Goal: Transaction & Acquisition: Obtain resource

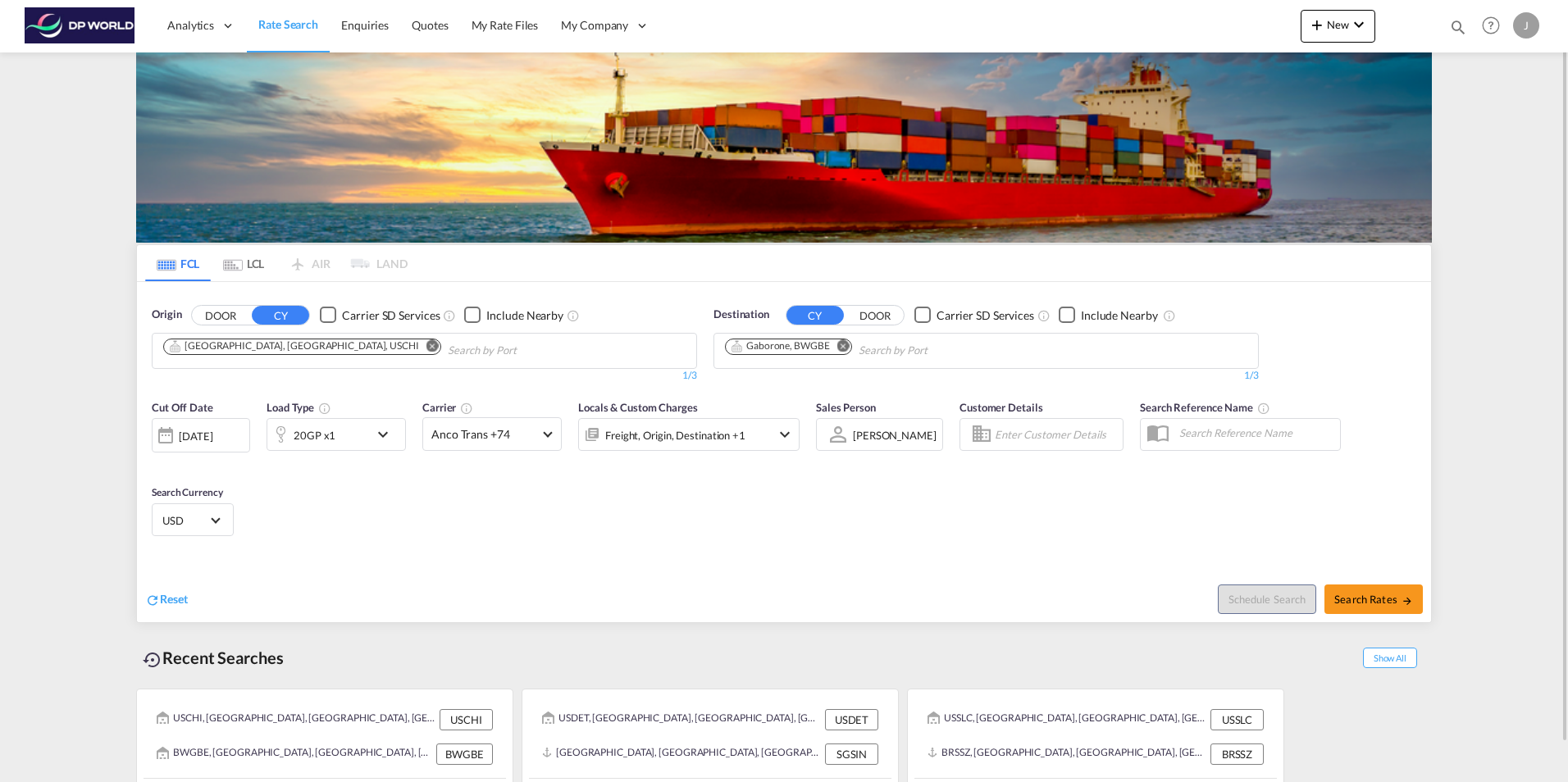
click at [427, 346] on md-icon "Remove" at bounding box center [433, 345] width 12 height 12
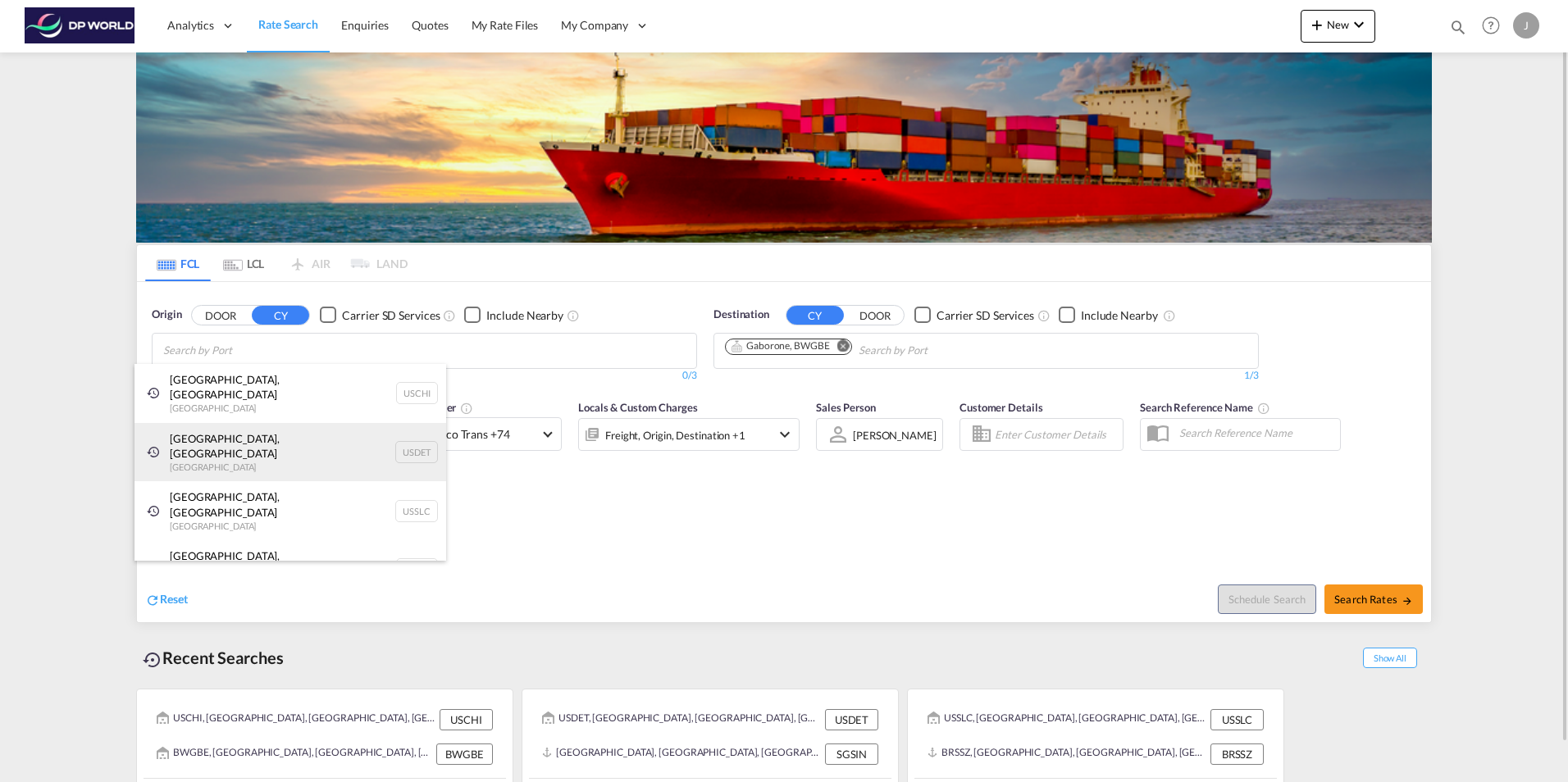
click at [202, 423] on div "[GEOGRAPHIC_DATA], [GEOGRAPHIC_DATA] [GEOGRAPHIC_DATA] USDET" at bounding box center [290, 452] width 312 height 60
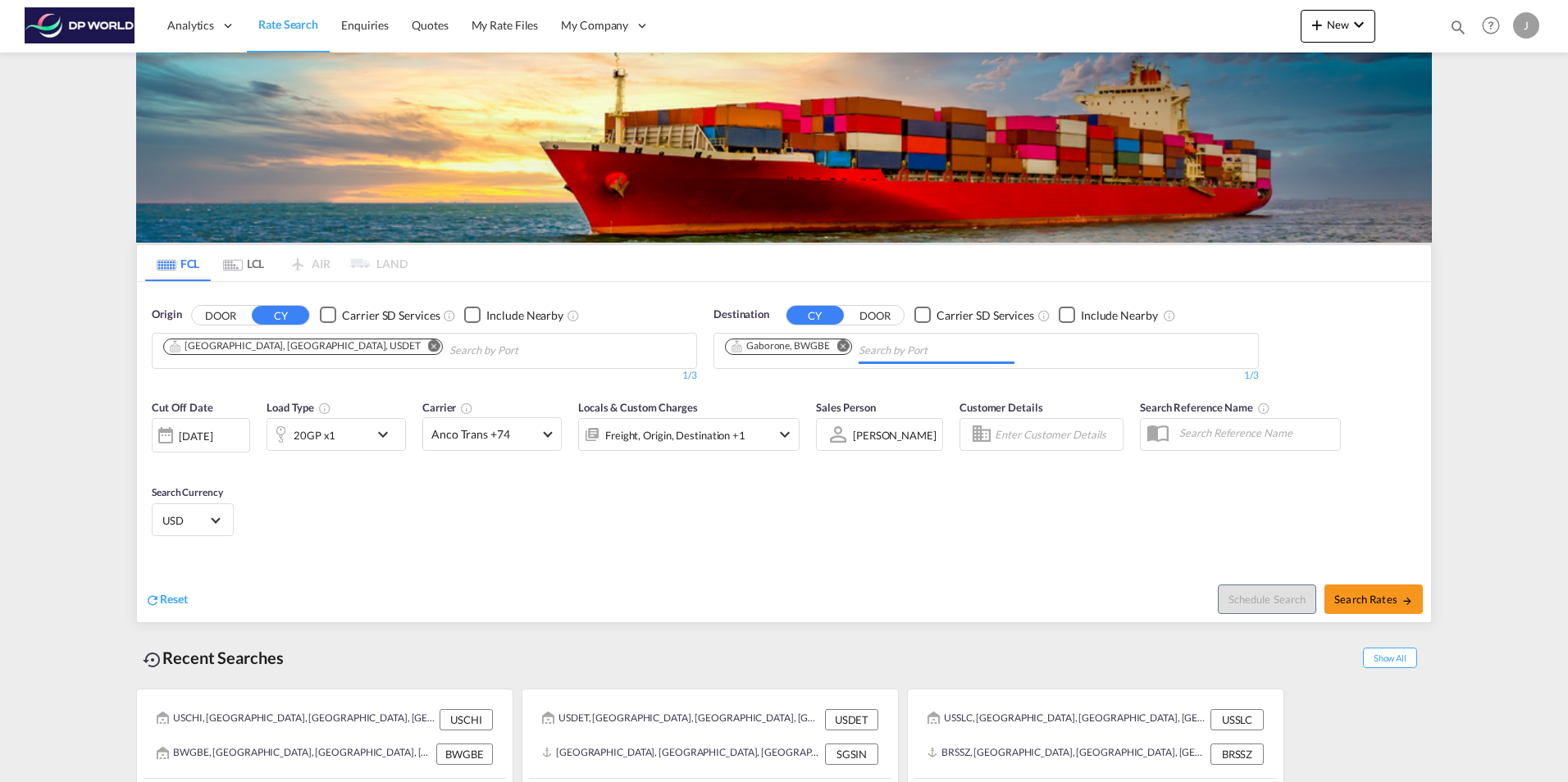
click at [844, 339] on button "Remove" at bounding box center [839, 347] width 25 height 16
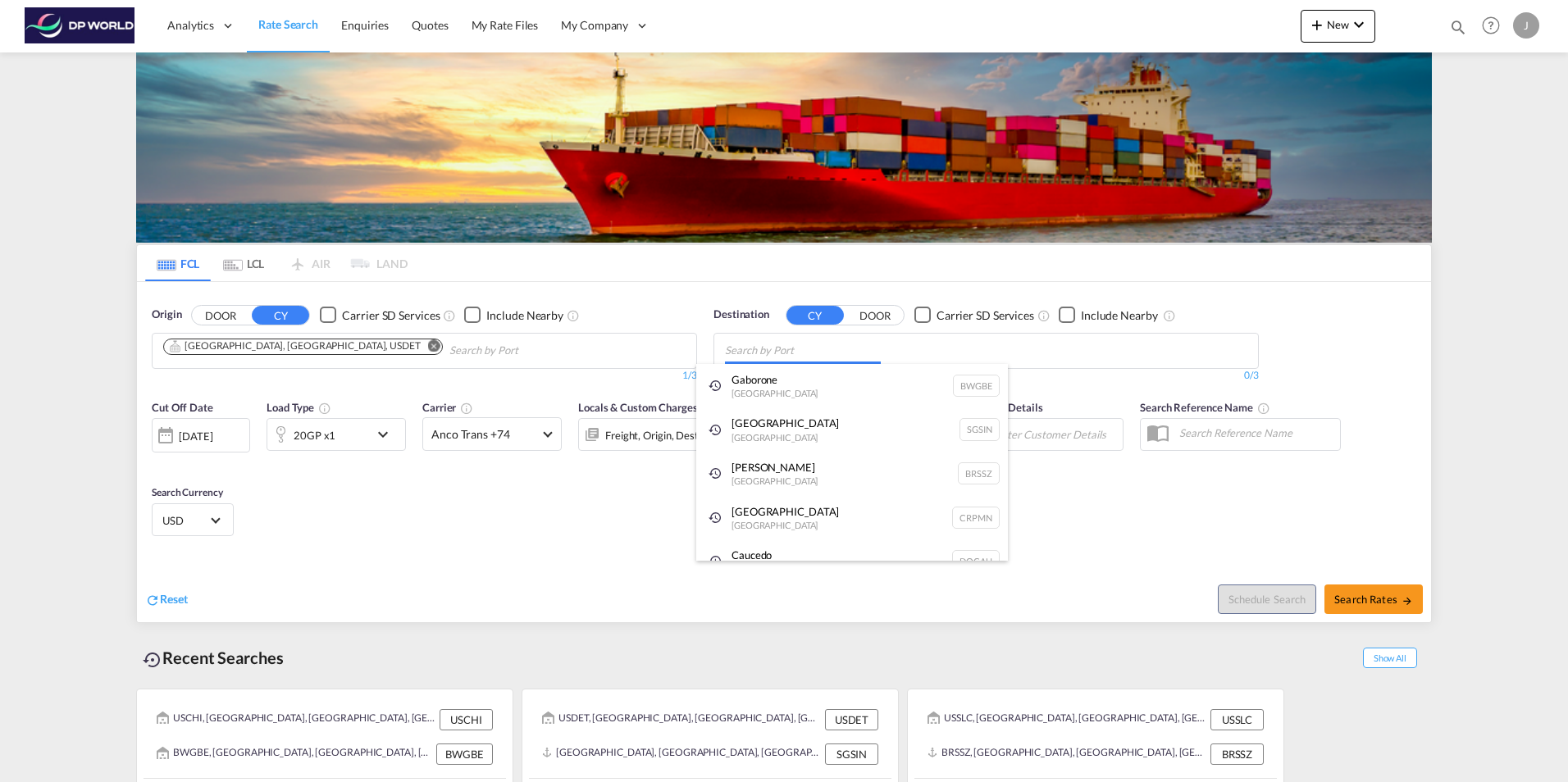
click at [806, 352] on body "Analytics Dashboard Rate Search Enquiries Quotes My Rate Files My Company" at bounding box center [784, 391] width 1568 height 782
click at [750, 427] on div "Singapore [GEOGRAPHIC_DATA] [GEOGRAPHIC_DATA]" at bounding box center [852, 430] width 312 height 44
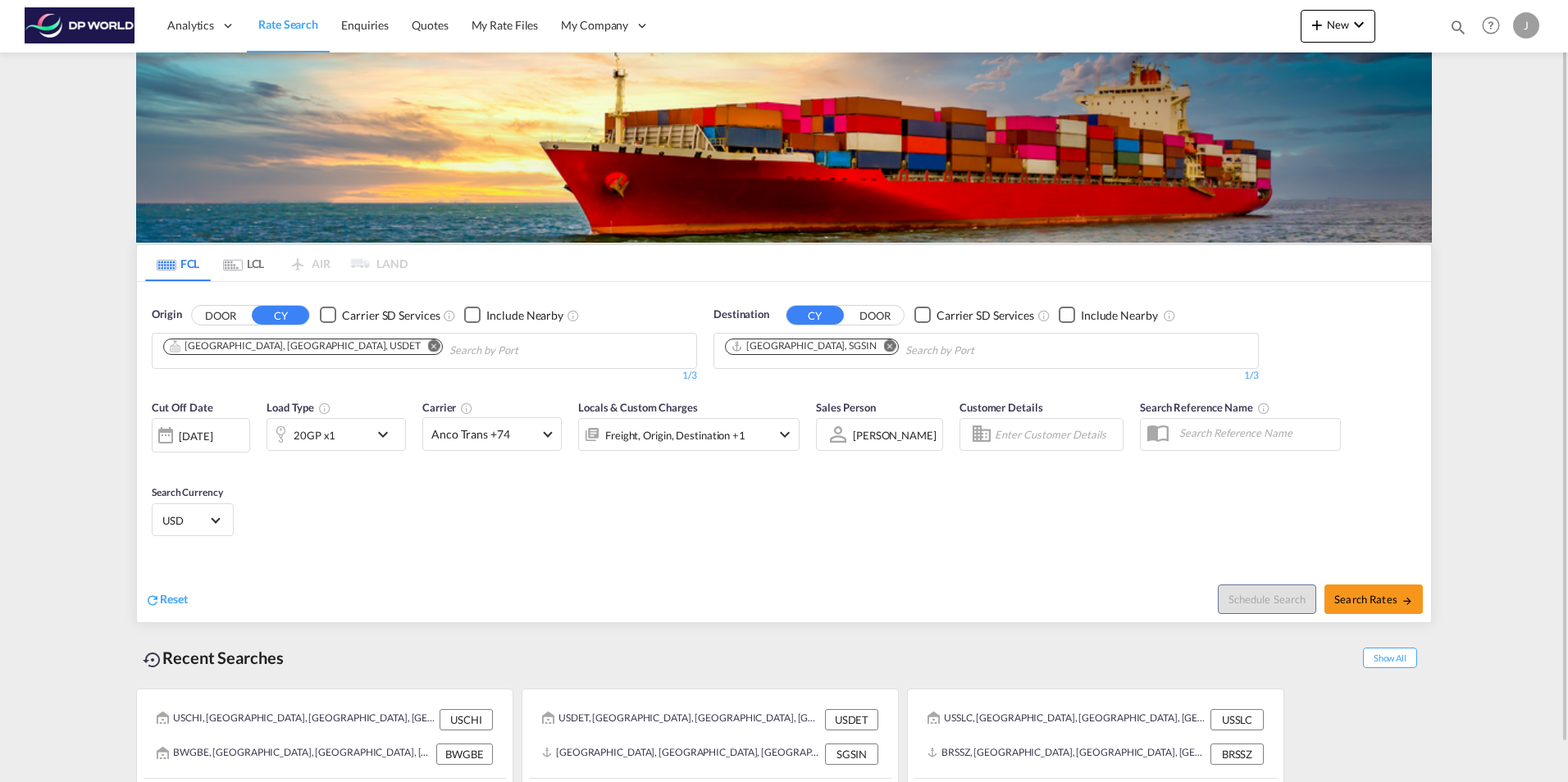
click at [162, 434] on div at bounding box center [166, 435] width 26 height 33
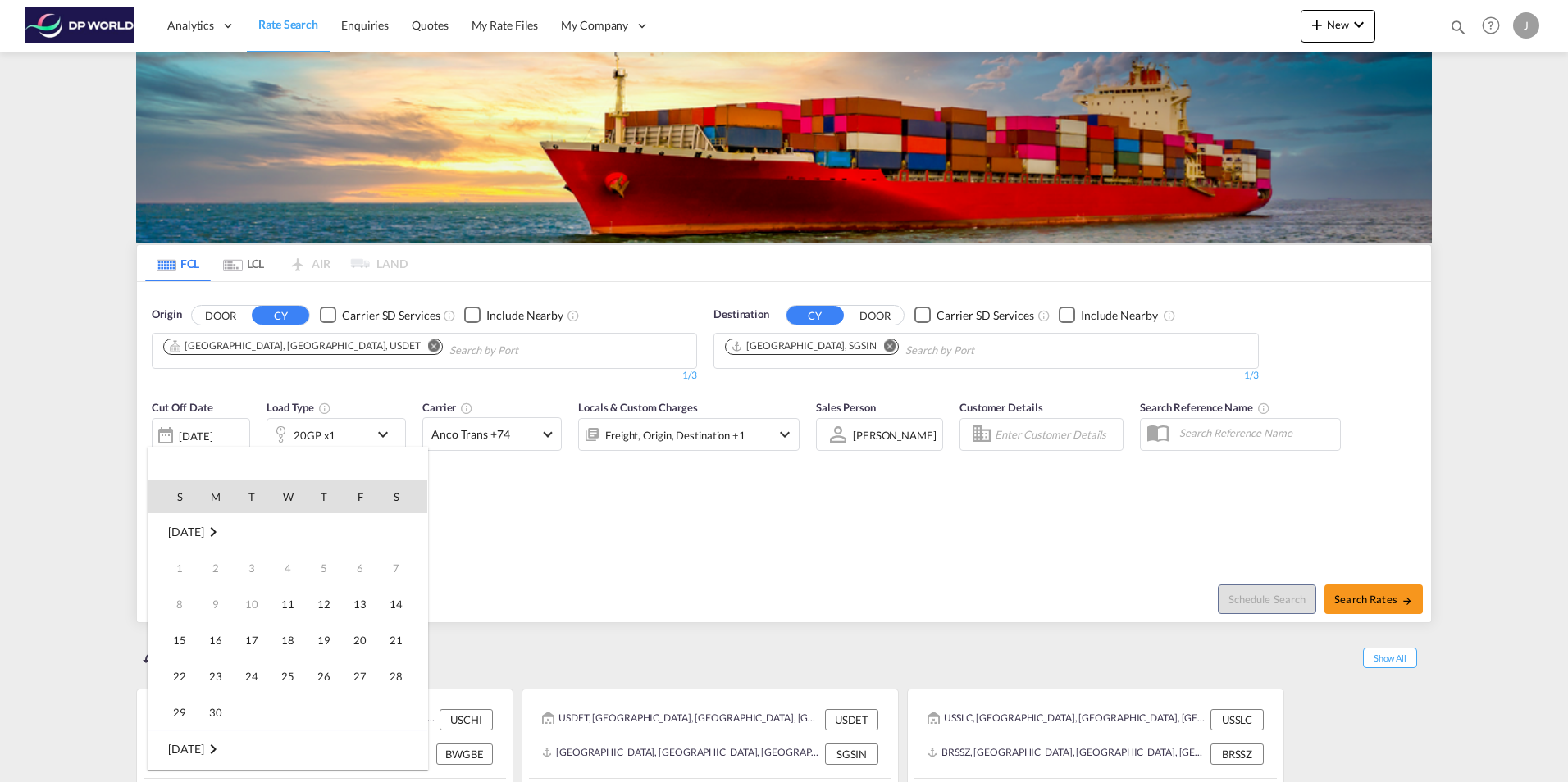
scroll to position [652, 0]
click at [257, 637] on span "16" at bounding box center [251, 640] width 33 height 33
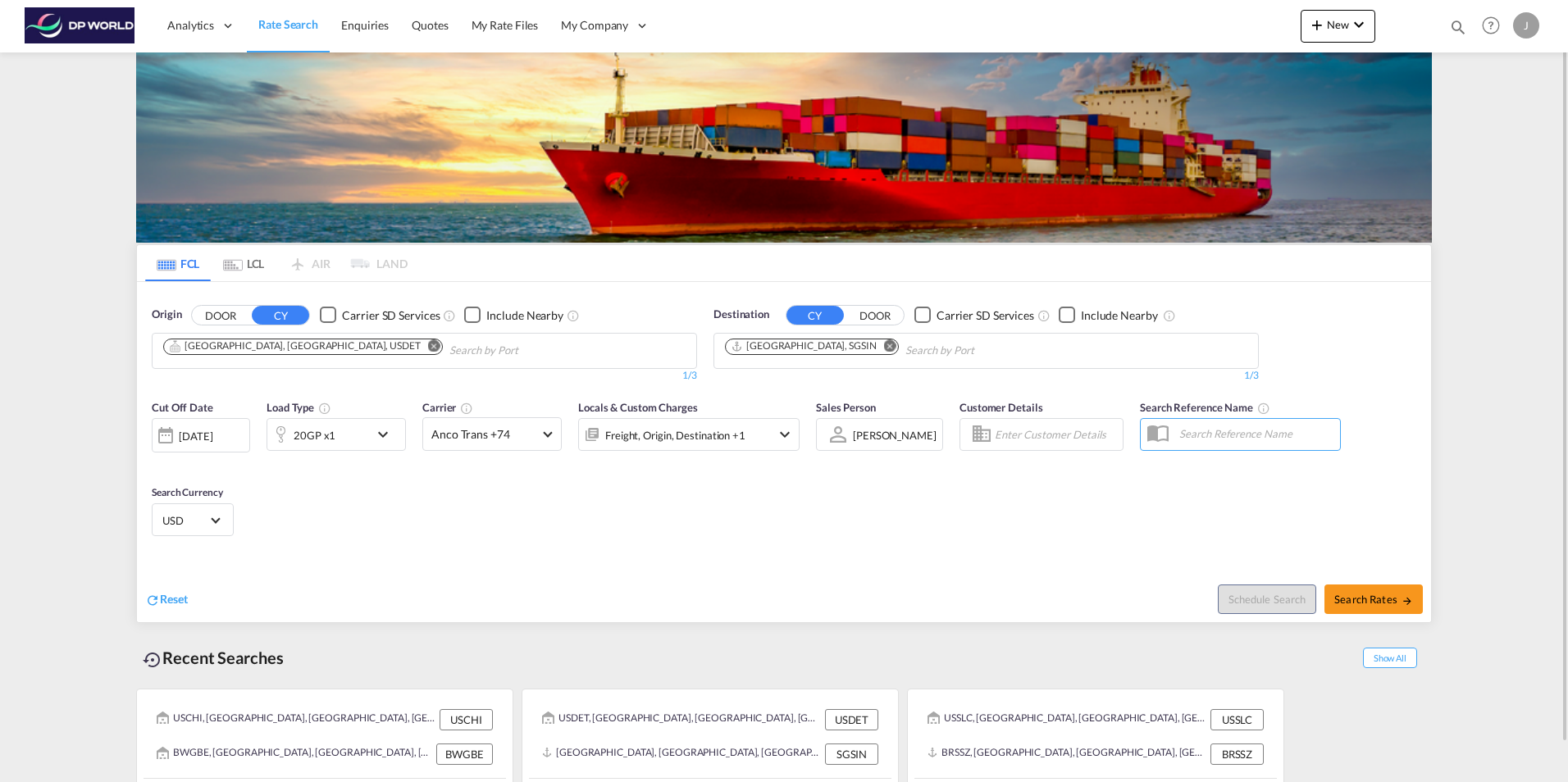
click at [379, 435] on md-icon "icon-chevron-down" at bounding box center [387, 434] width 28 height 20
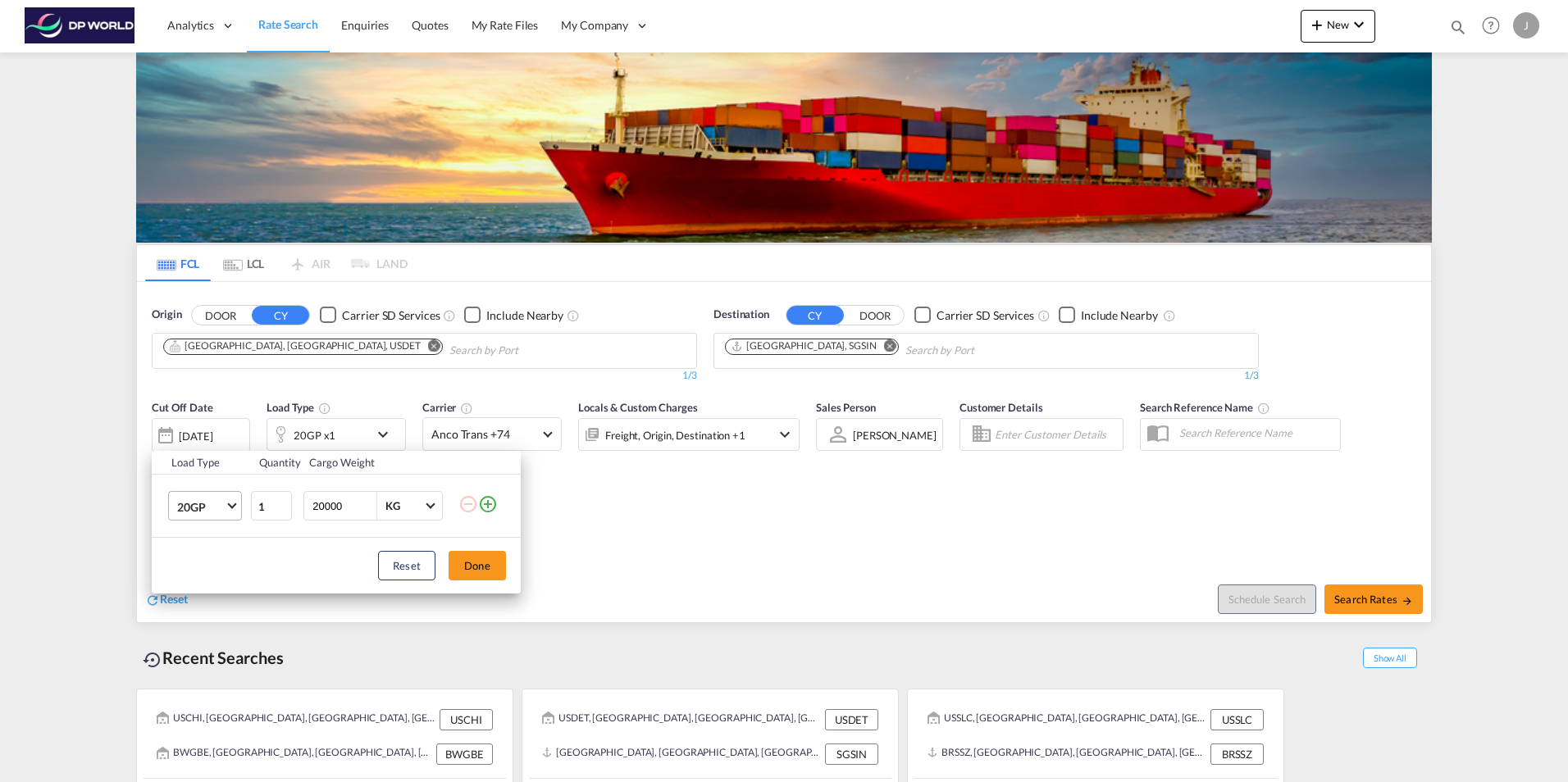
click at [223, 511] on span "20GP" at bounding box center [201, 507] width 47 height 16
click at [203, 589] on div "40HC" at bounding box center [193, 585] width 30 height 16
type input "2"
click at [283, 501] on input "2" at bounding box center [271, 505] width 41 height 29
click at [477, 567] on button "Done" at bounding box center [477, 565] width 58 height 29
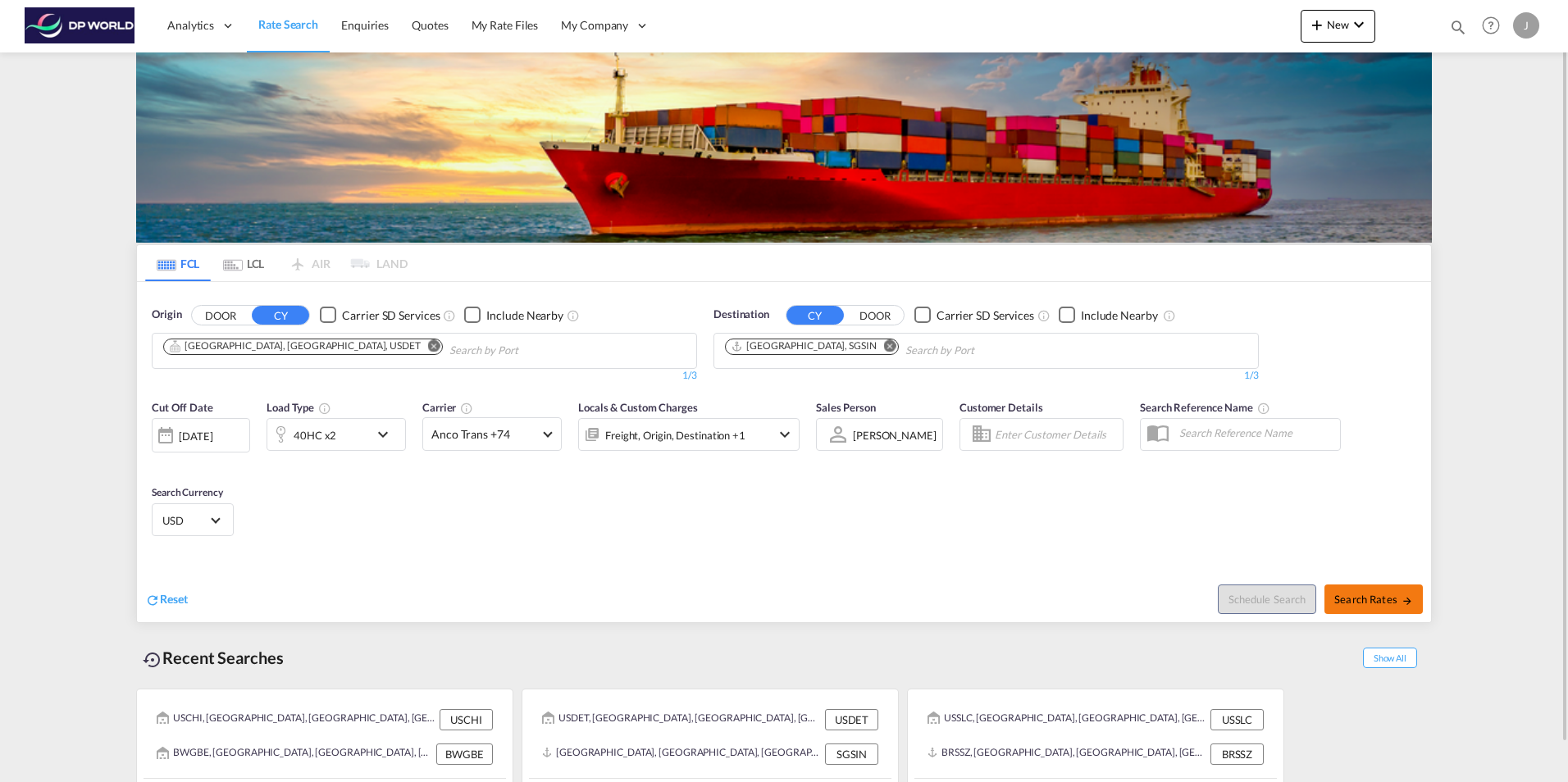
click at [1362, 606] on button "Search Rates" at bounding box center [1373, 599] width 98 height 29
type input "USDET to SGSIN / [DATE]"
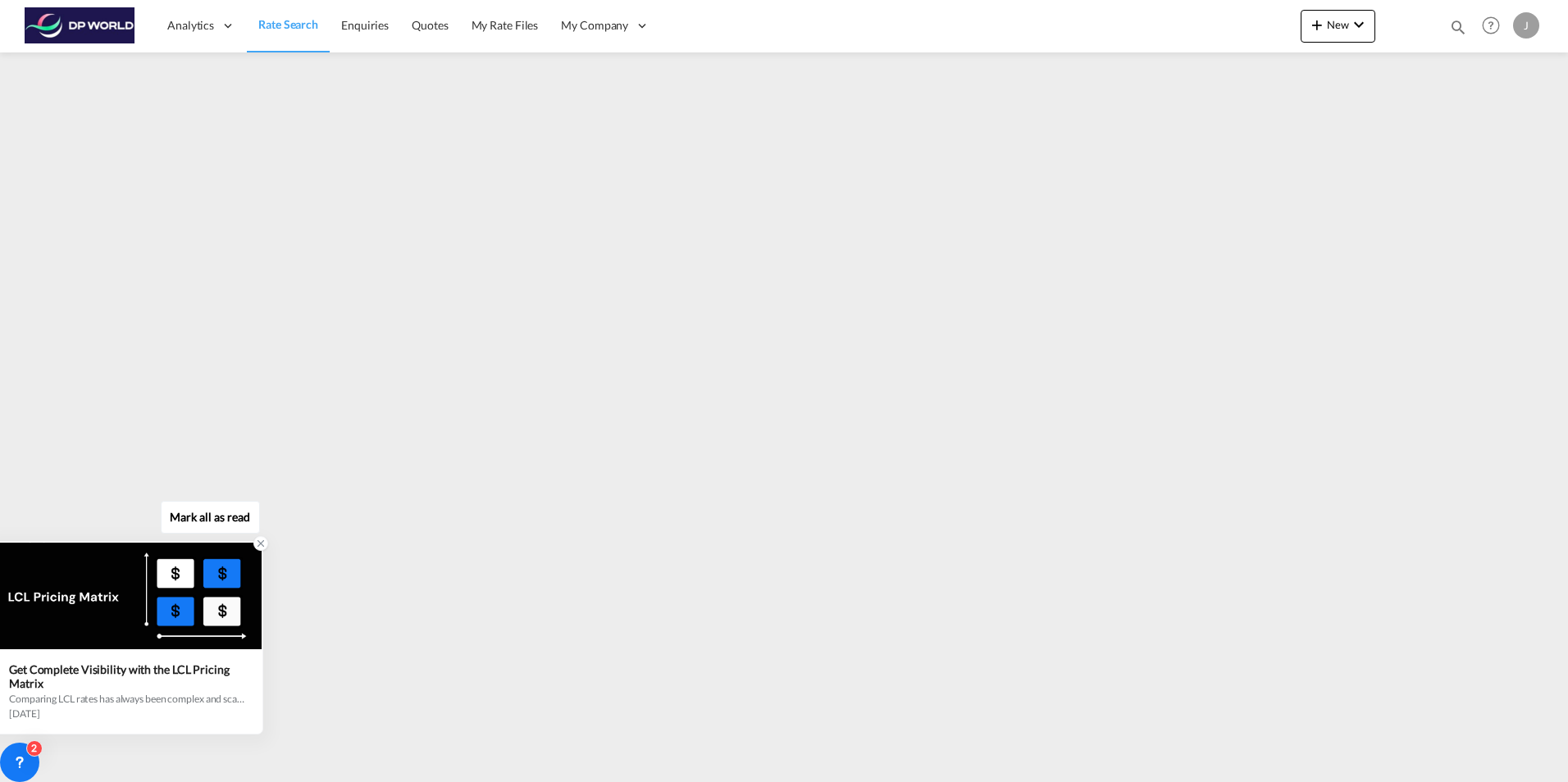
click at [95, 672] on div "Get Complete Visibility with the LCL Pricing Matrix" at bounding box center [128, 677] width 236 height 28
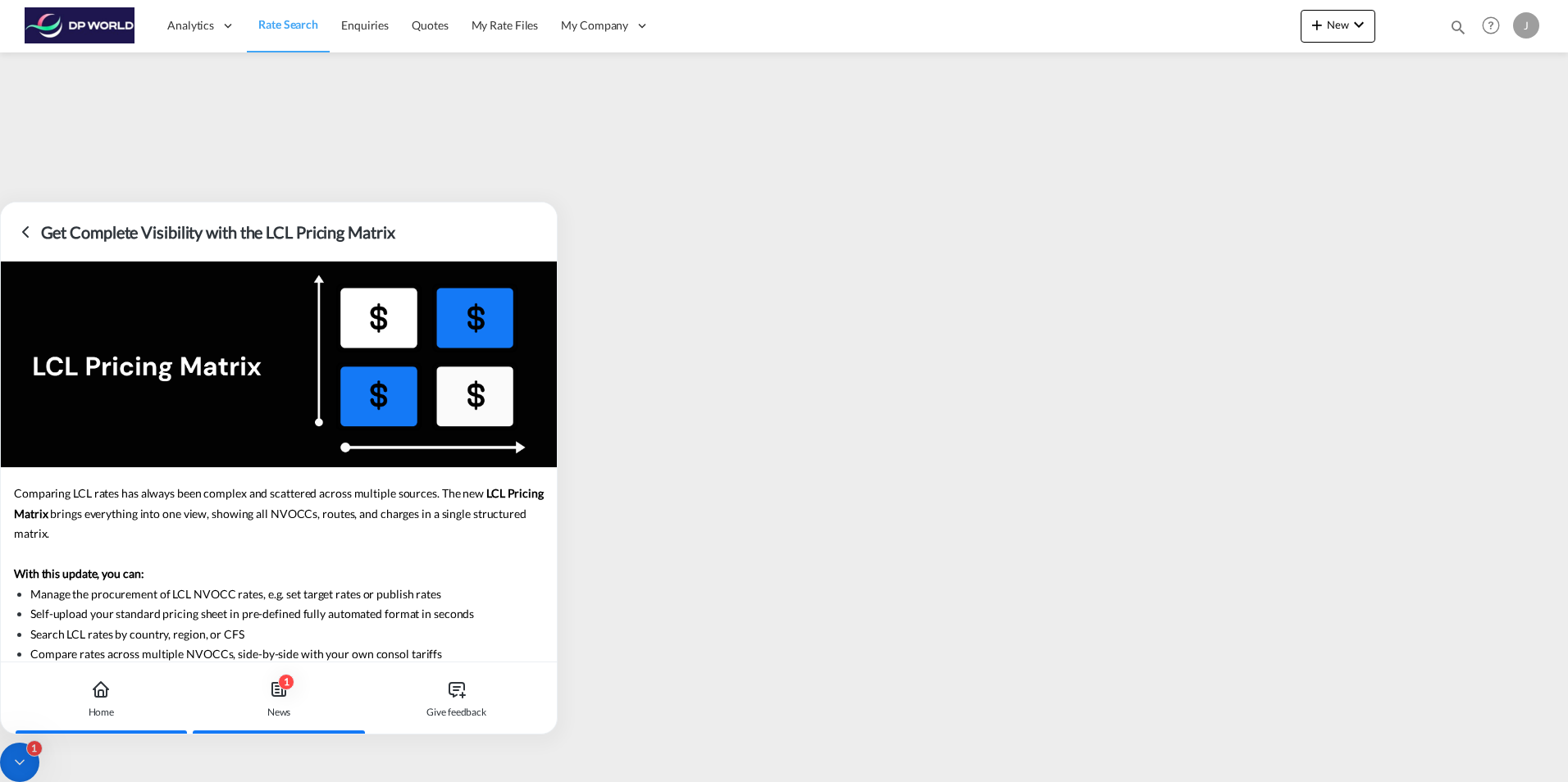
click at [103, 696] on icon at bounding box center [100, 693] width 5 height 7
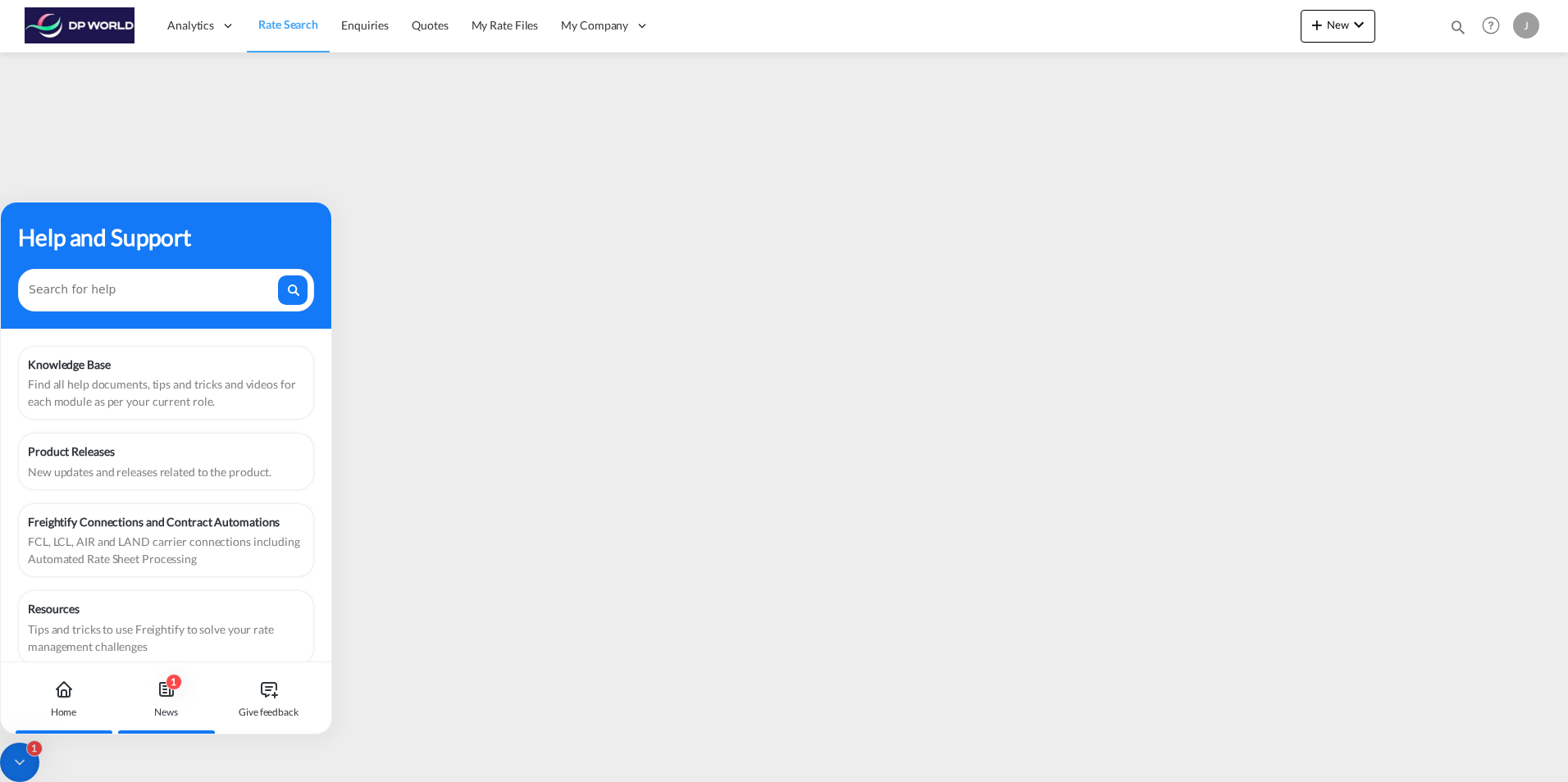
click at [160, 697] on icon at bounding box center [166, 689] width 20 height 20
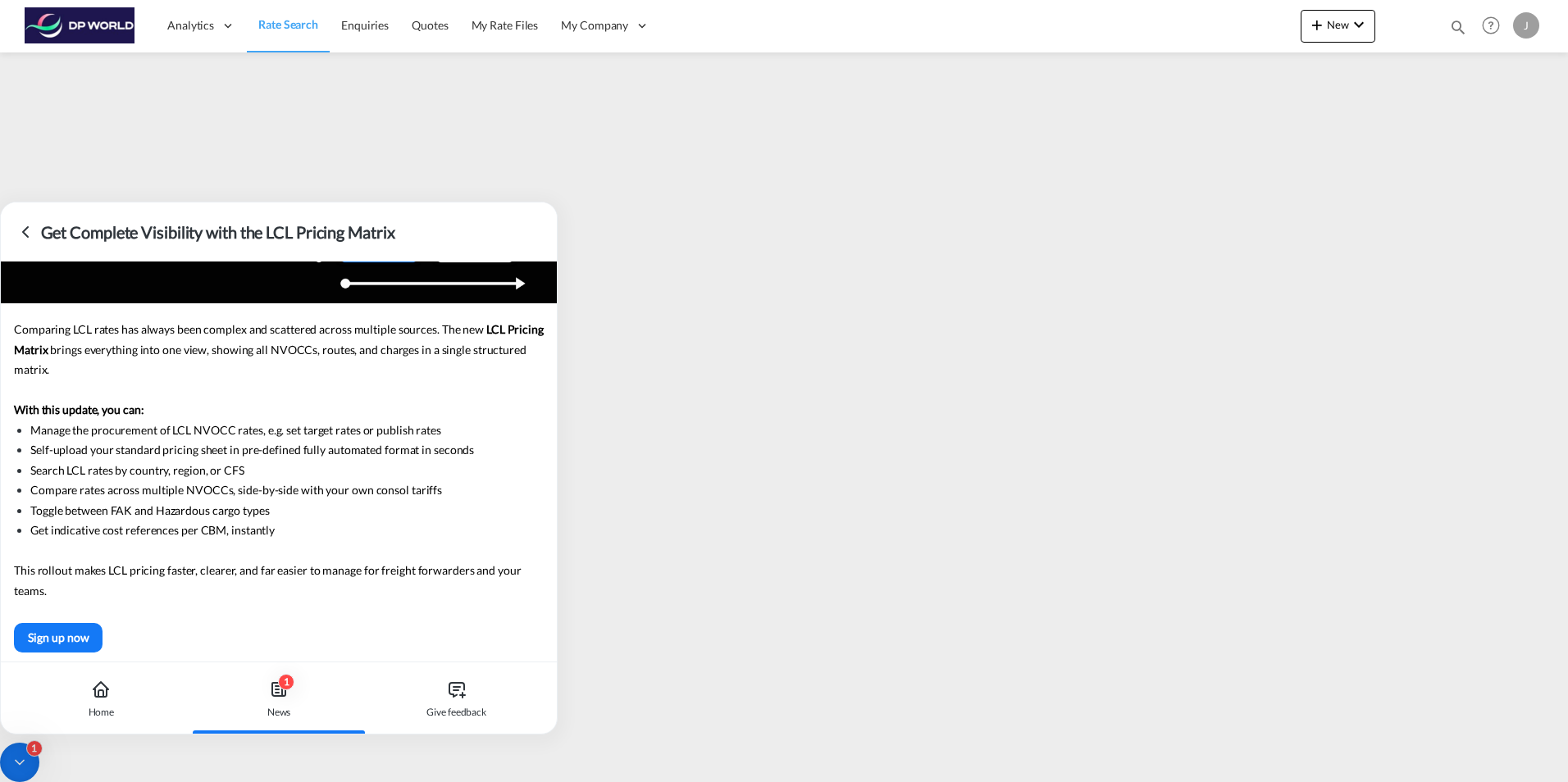
scroll to position [171, 0]
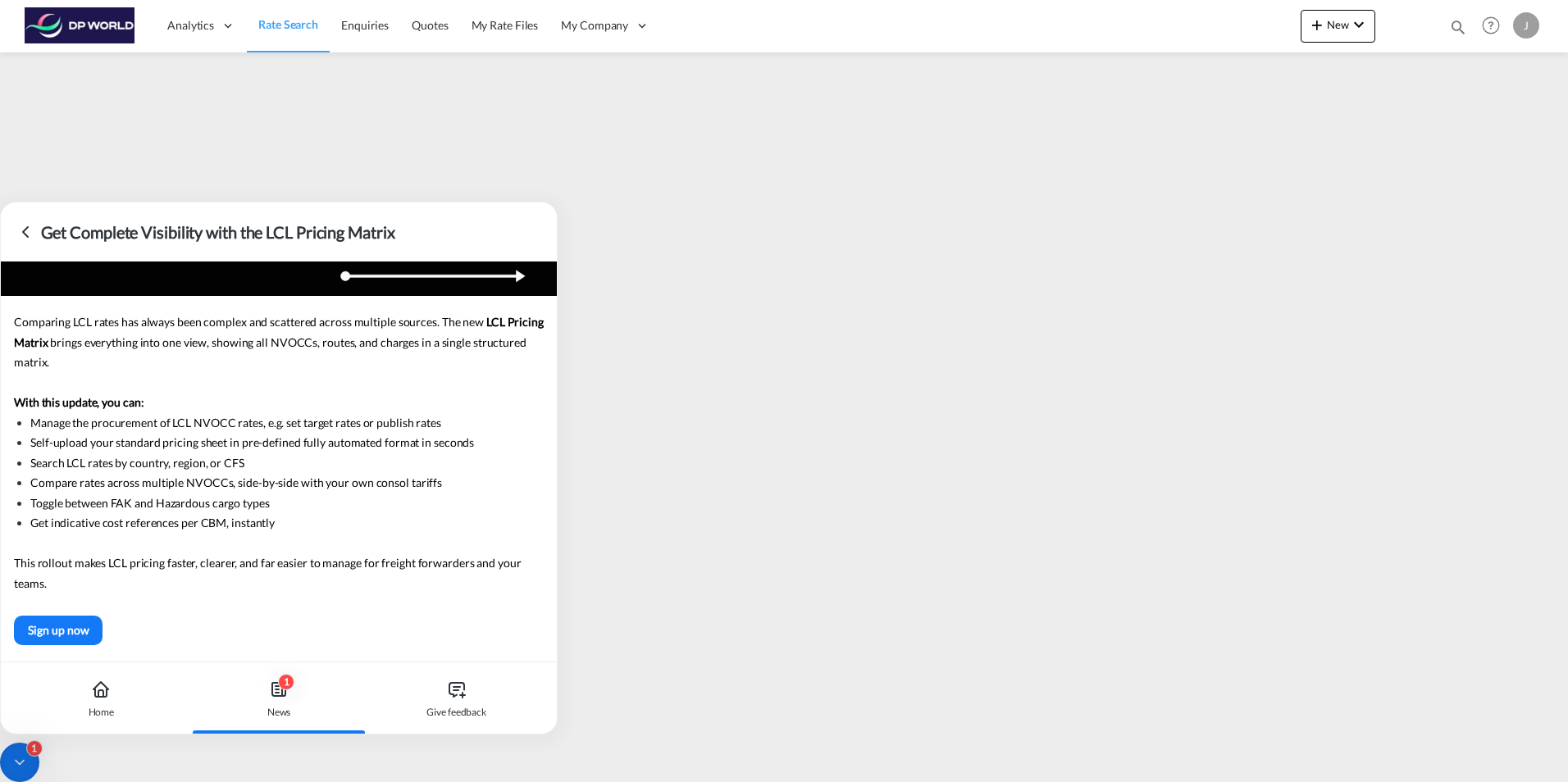
click at [21, 760] on icon at bounding box center [19, 762] width 16 height 16
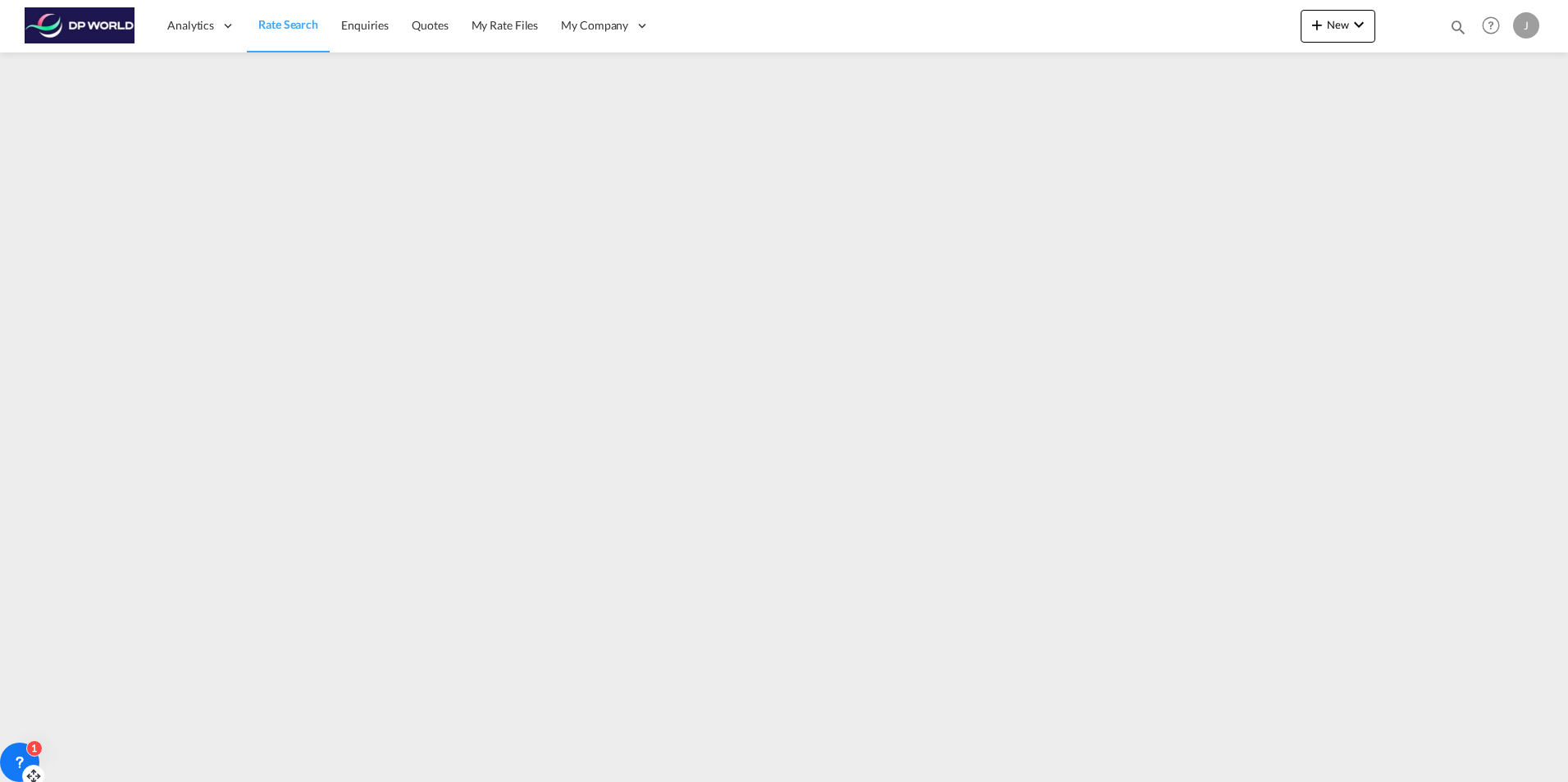
click at [21, 758] on icon at bounding box center [20, 760] width 6 height 7
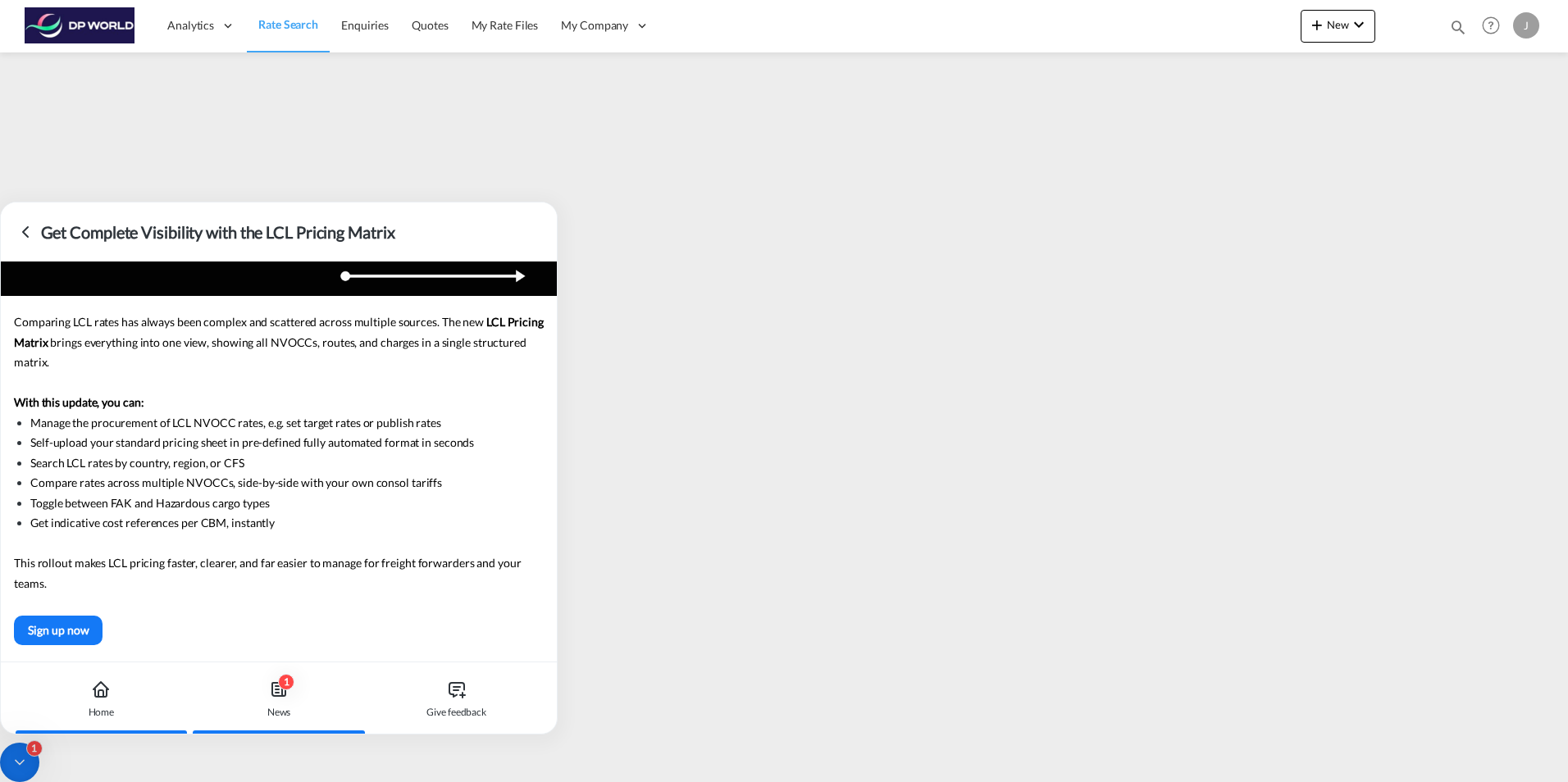
click at [96, 706] on div "Home" at bounding box center [102, 713] width 26 height 15
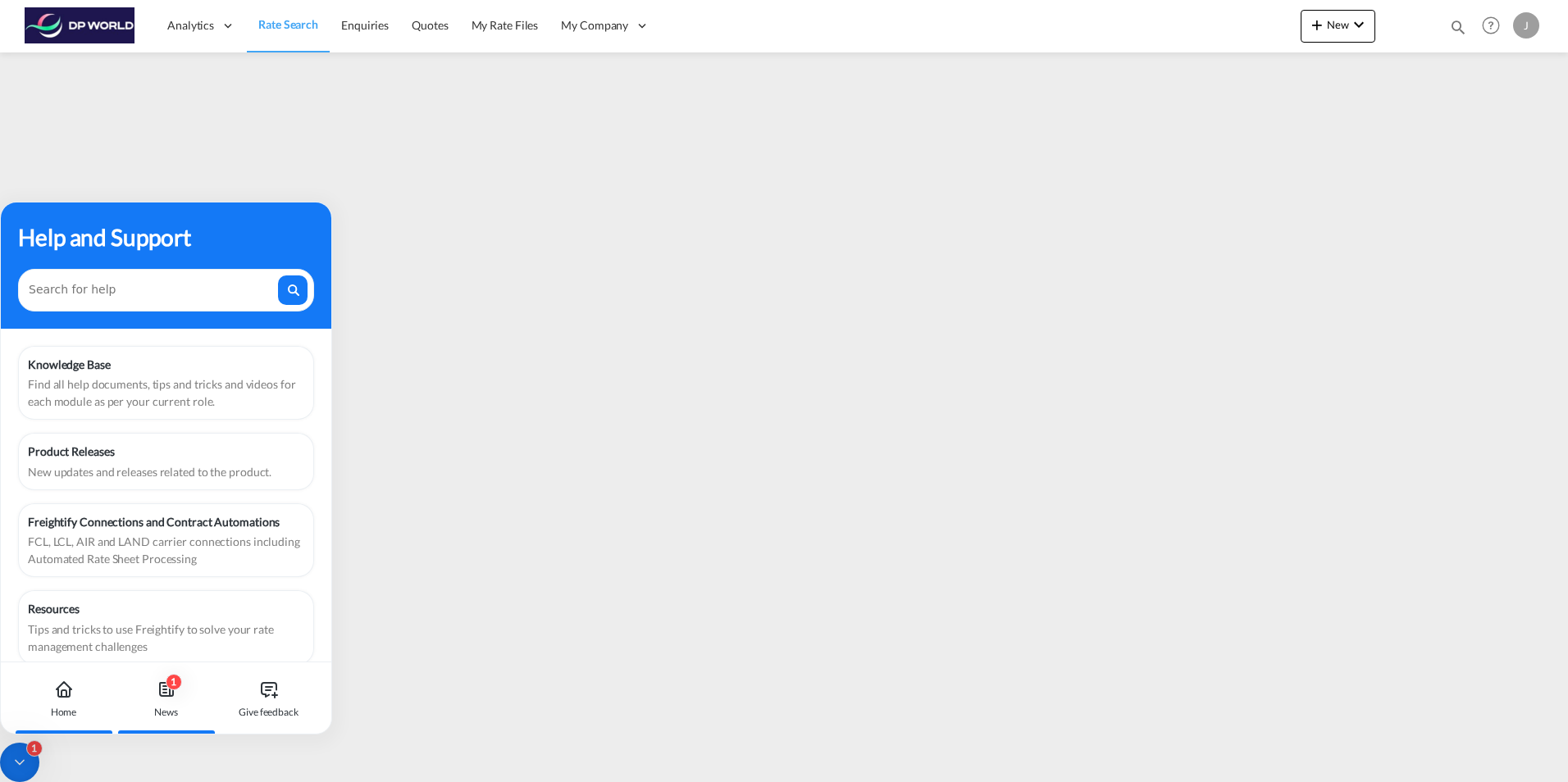
click at [167, 703] on div "1 News" at bounding box center [166, 699] width 91 height 72
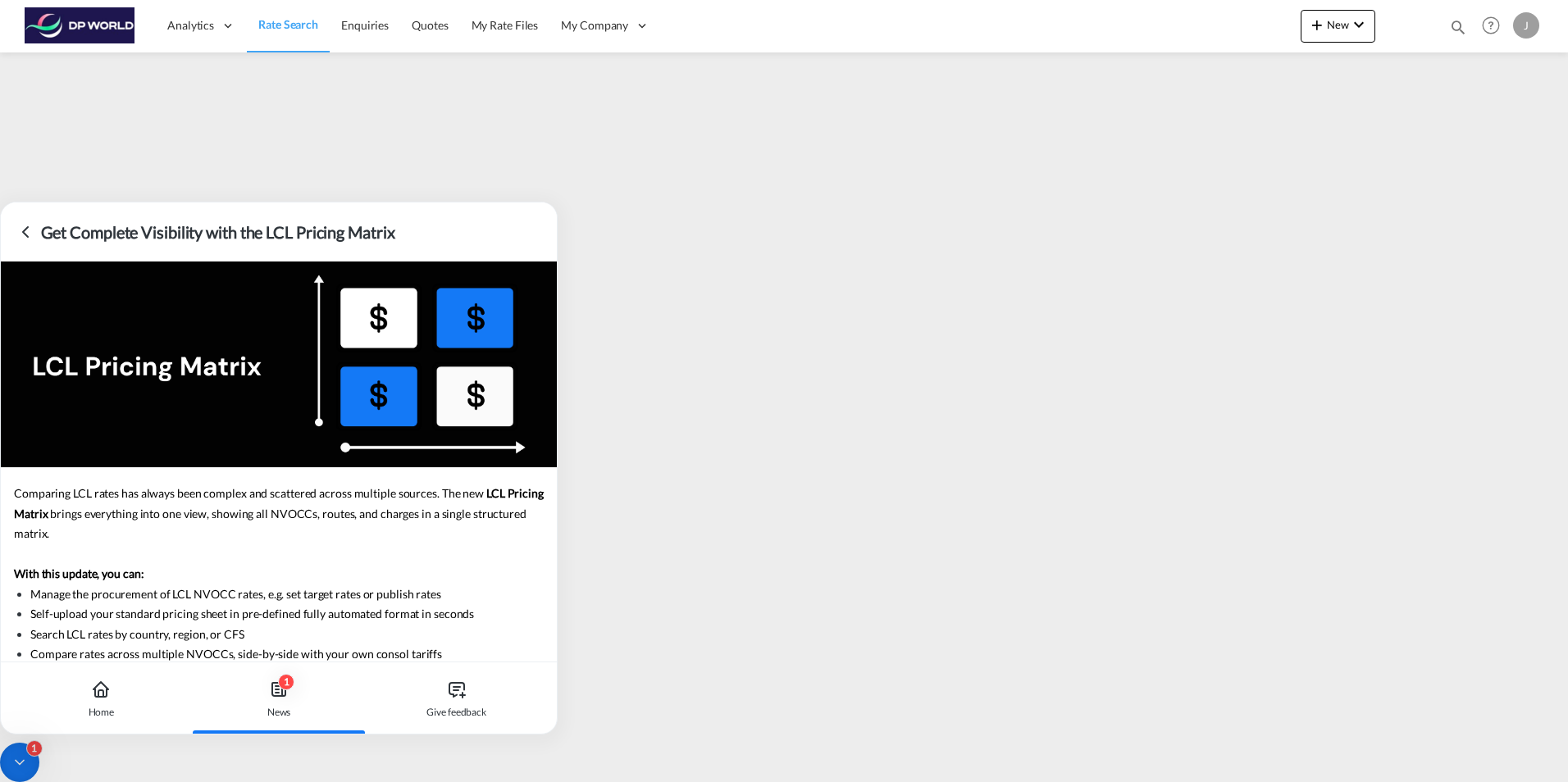
click at [377, 330] on div at bounding box center [279, 365] width 556 height 206
click at [370, 533] on p "Comparing LCL rates has always been complex and scattered across multiple sourc…" at bounding box center [279, 514] width 530 height 60
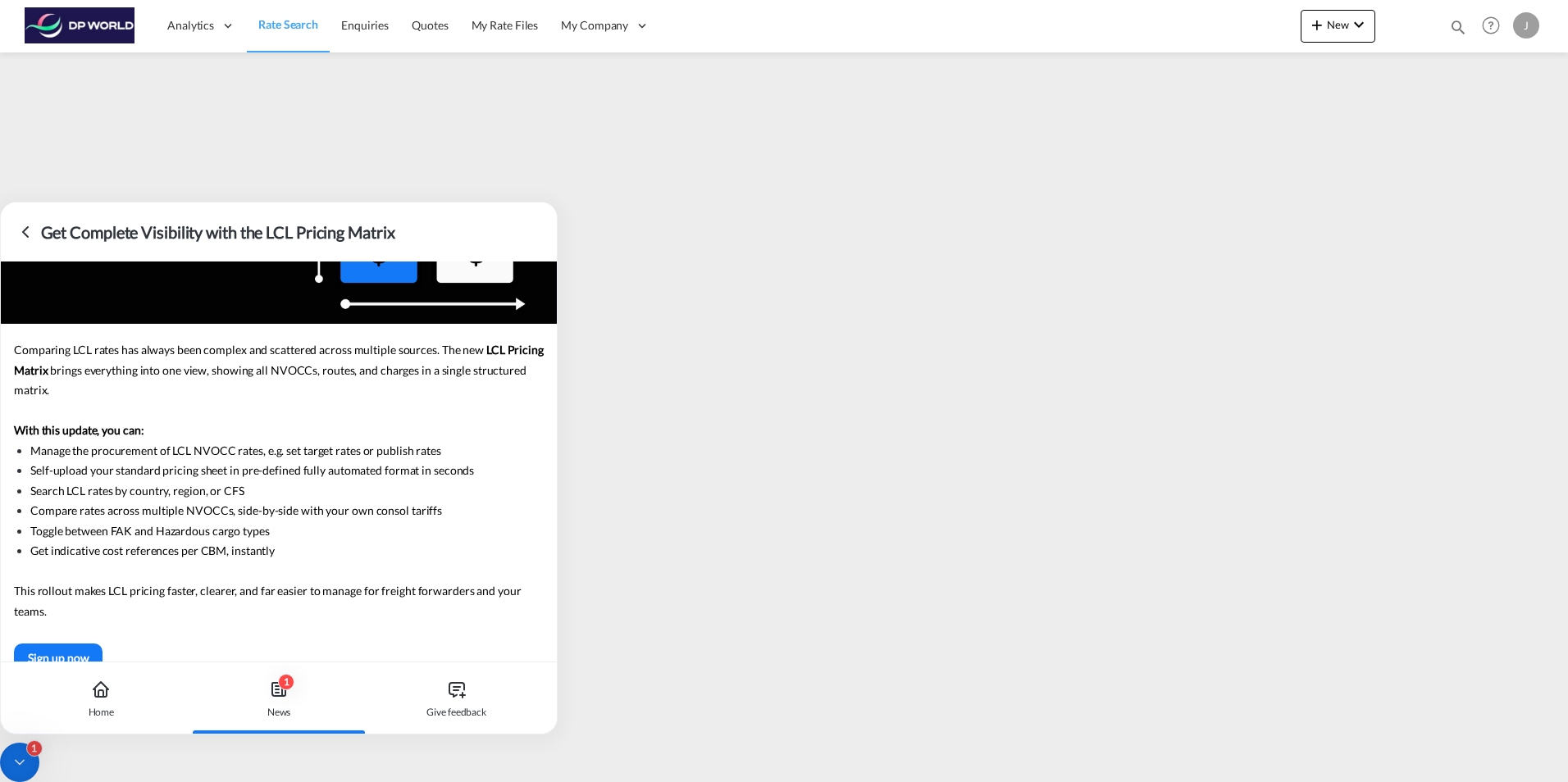
scroll to position [171, 0]
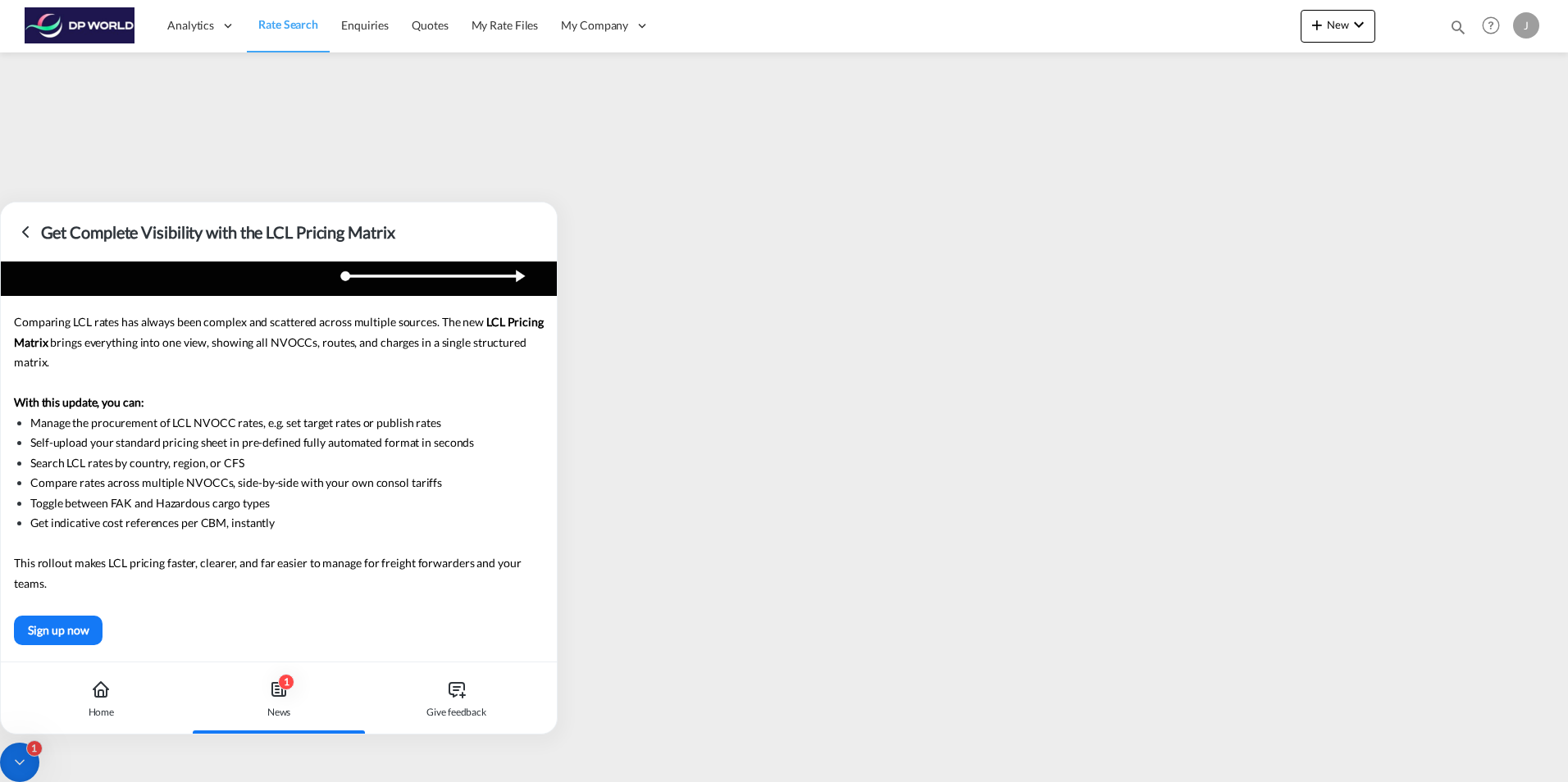
click at [185, 618] on div "Sign up now" at bounding box center [279, 630] width 530 height 29
click at [444, 695] on div "Give feedback" at bounding box center [456, 699] width 166 height 72
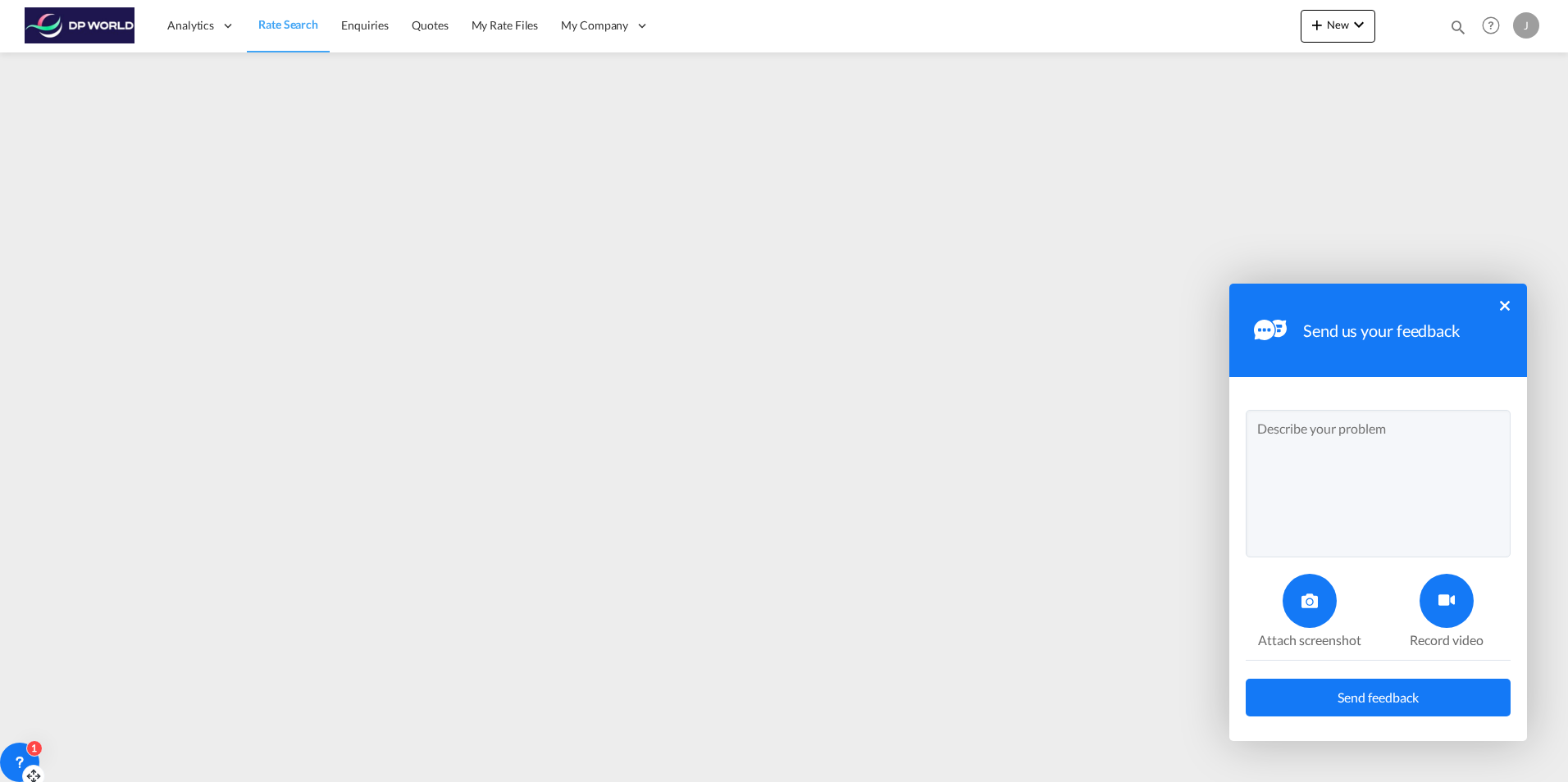
click at [1498, 301] on div "Send us your feedback ×" at bounding box center [1378, 330] width 298 height 94
click at [1506, 303] on button "×" at bounding box center [1505, 306] width 9 height 9
